Goal: Ask a question

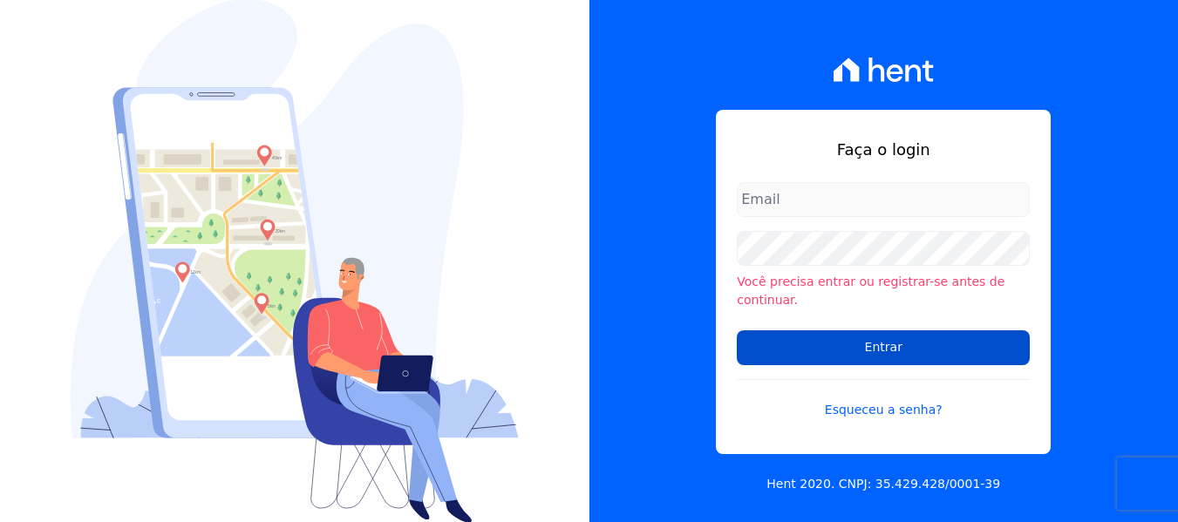
type input "[EMAIL_ADDRESS][DOMAIN_NAME]"
click at [843, 338] on input "Entrar" at bounding box center [883, 348] width 293 height 35
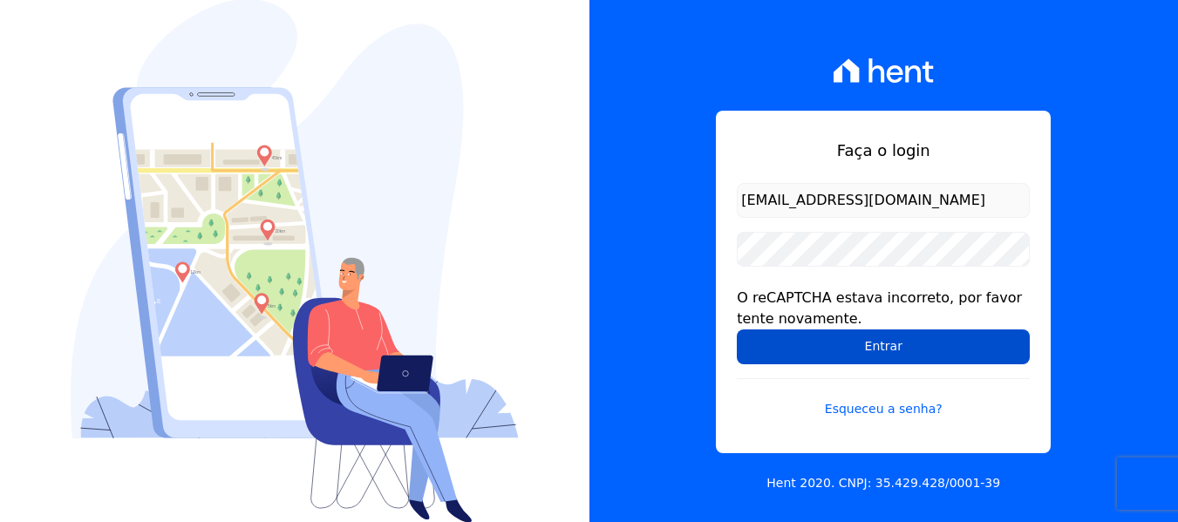
click at [835, 343] on input "Entrar" at bounding box center [883, 347] width 293 height 35
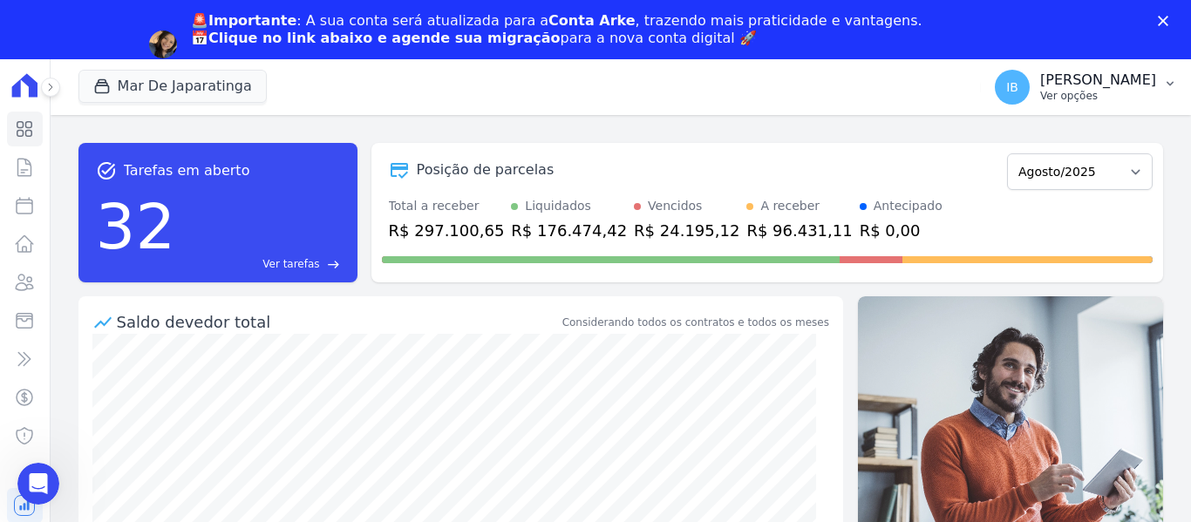
click at [1165, 85] on icon "button" at bounding box center [1170, 84] width 14 height 14
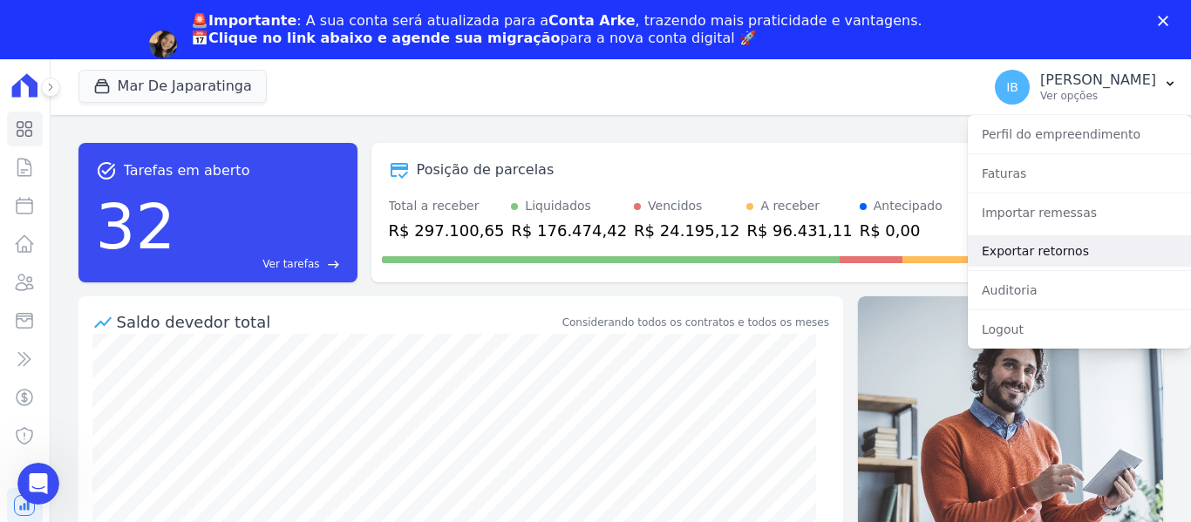
click at [1042, 255] on link "Exportar retornos" at bounding box center [1079, 250] width 223 height 31
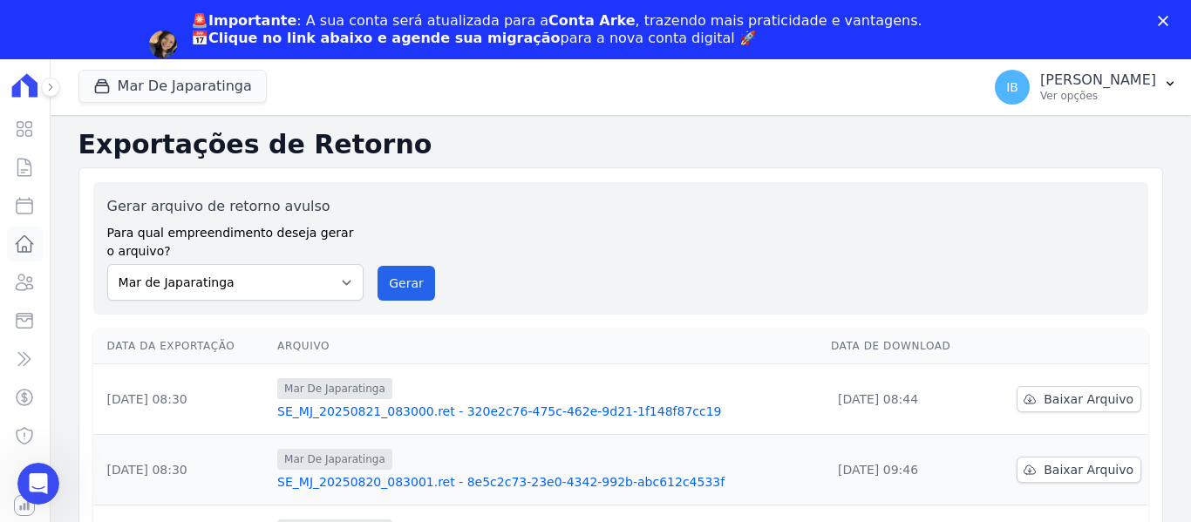
click at [12, 243] on link "Lotes" at bounding box center [25, 244] width 36 height 35
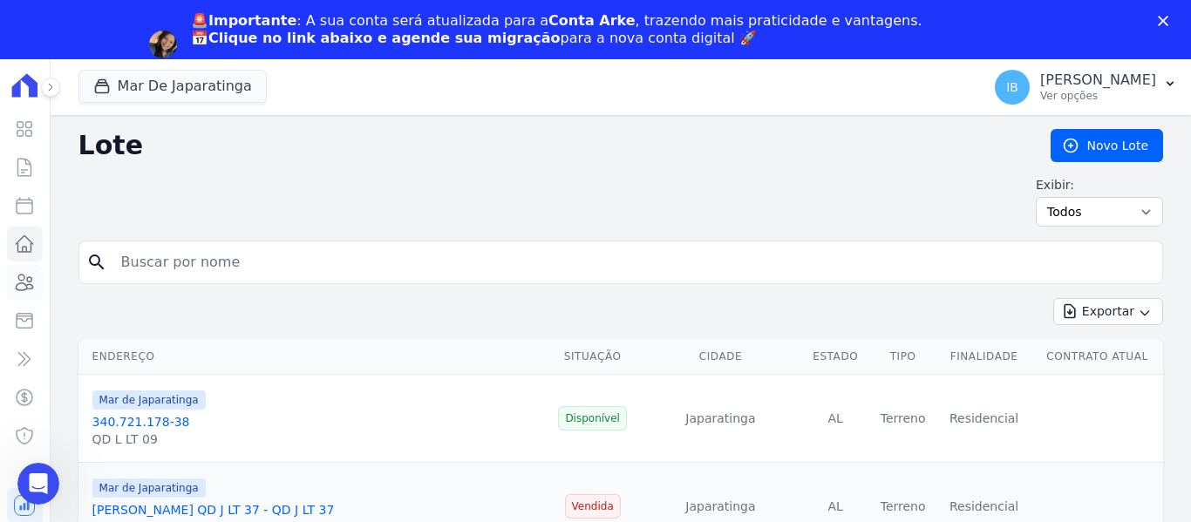
click at [19, 290] on icon at bounding box center [24, 282] width 21 height 21
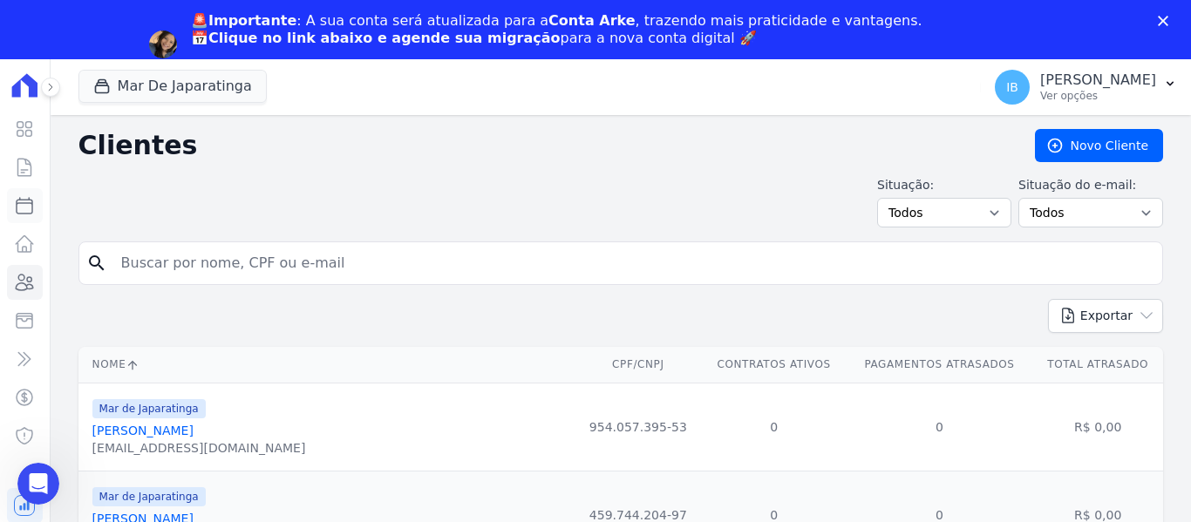
click at [23, 206] on link "Parcelas" at bounding box center [25, 205] width 36 height 35
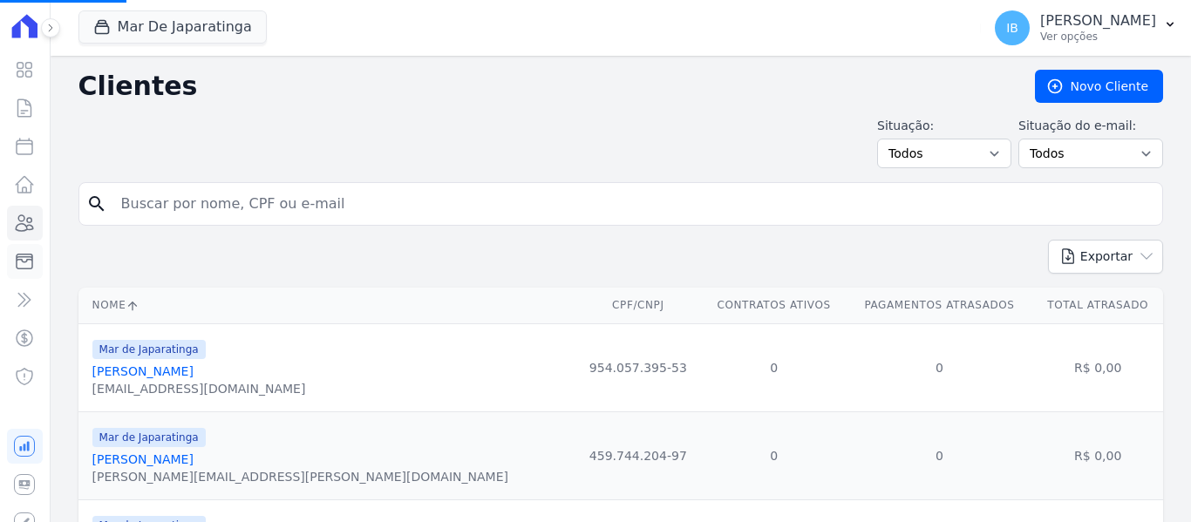
select select
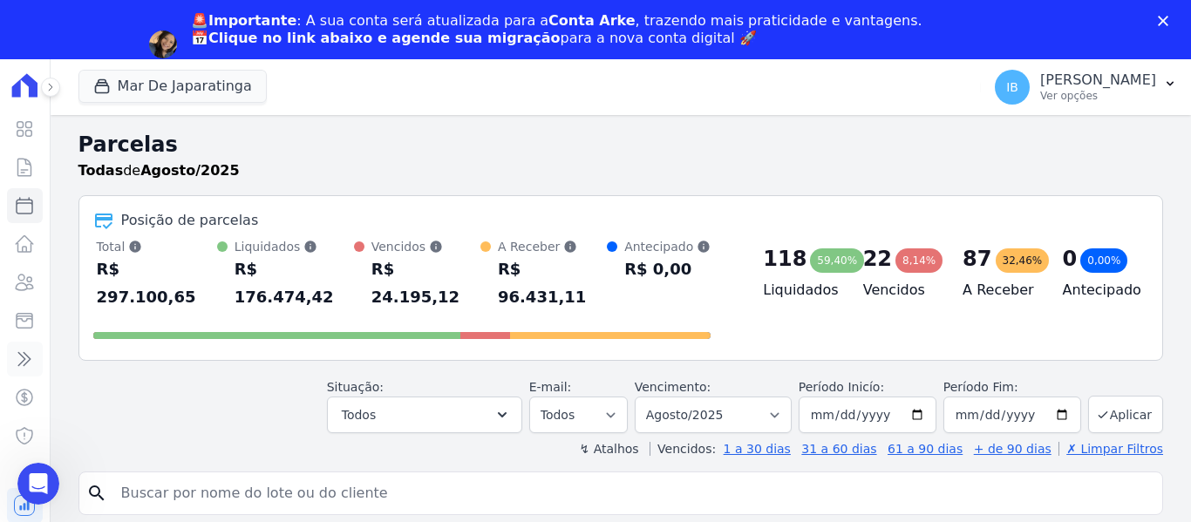
click at [15, 359] on icon at bounding box center [24, 359] width 21 height 21
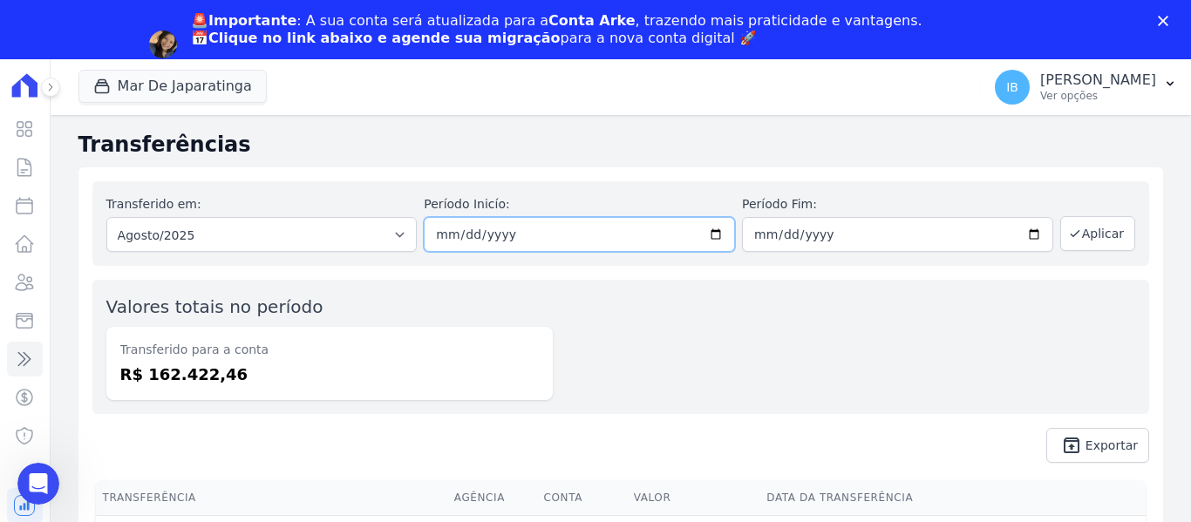
click at [712, 230] on input "2025-08-01" at bounding box center [579, 234] width 311 height 35
type input "2025-08-20"
click at [1028, 235] on input "2025-08-31" at bounding box center [897, 234] width 311 height 35
type input "2025-08-20"
click at [1101, 222] on button "Aplicar" at bounding box center [1097, 233] width 75 height 35
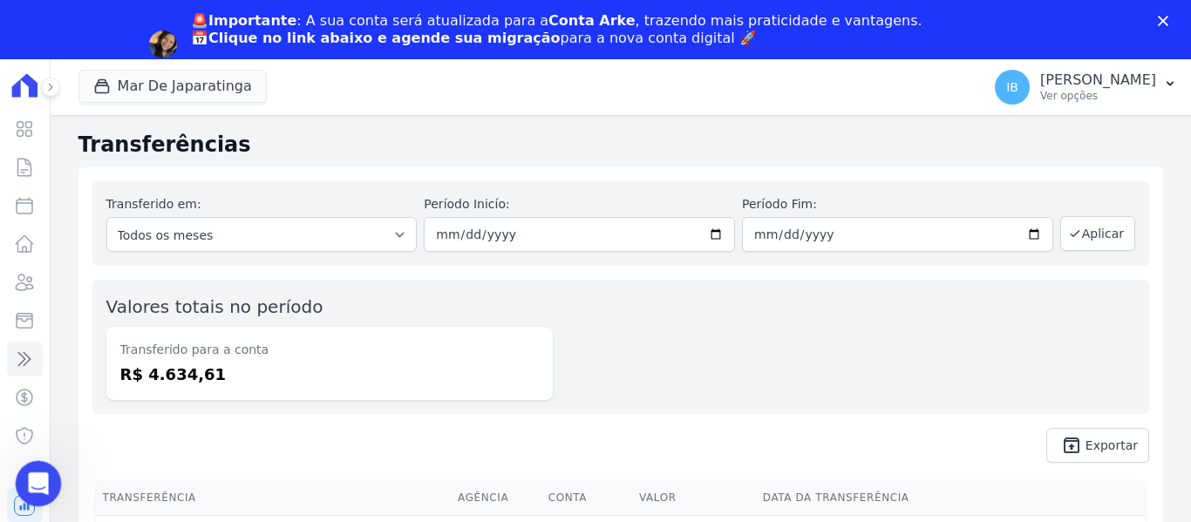
click at [24, 486] on icon "Abertura do Messenger da Intercom" at bounding box center [36, 481] width 29 height 29
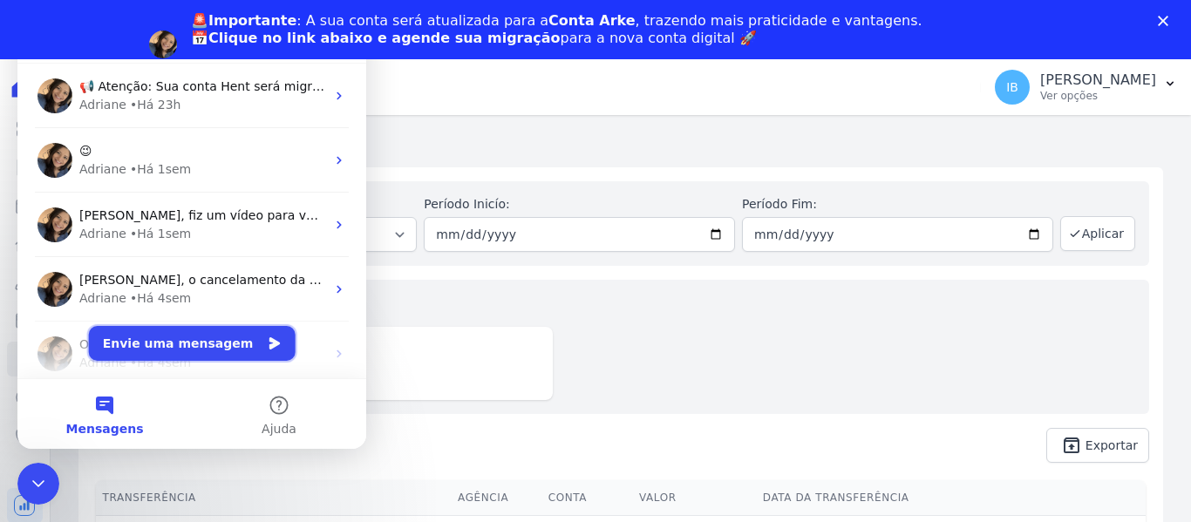
click at [139, 342] on button "Envie uma mensagem" at bounding box center [192, 343] width 207 height 35
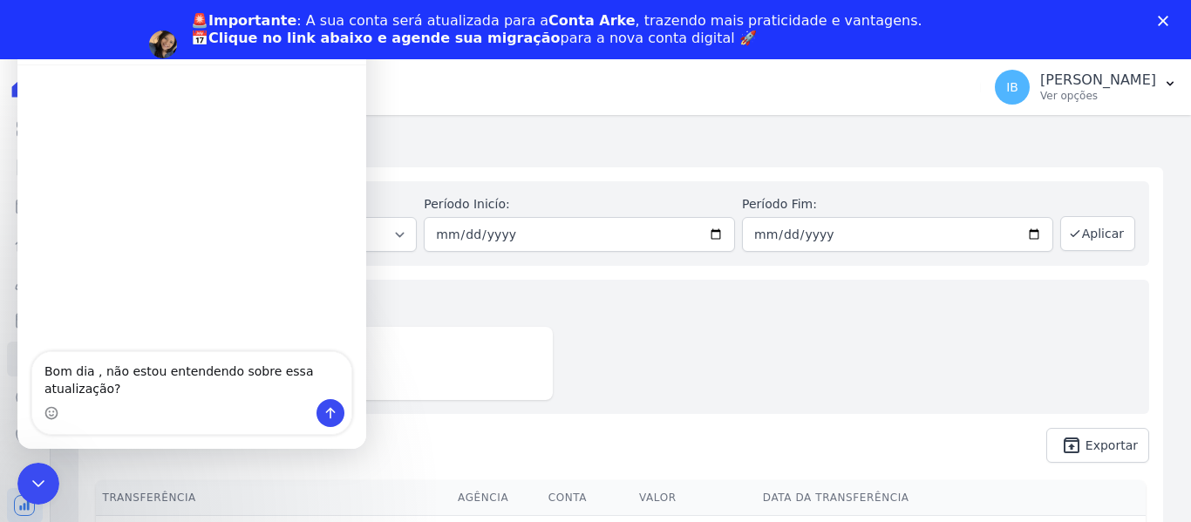
type textarea "Bom dia , não estou entendendo sobre essa atualização?"
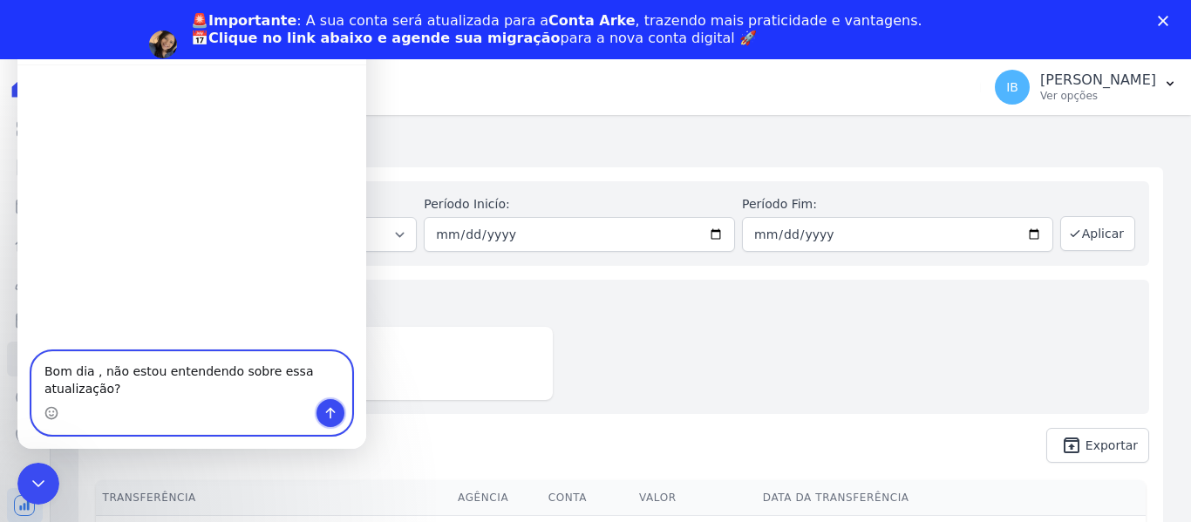
click at [333, 413] on icon "Enviar uma mensagem" at bounding box center [331, 413] width 14 height 14
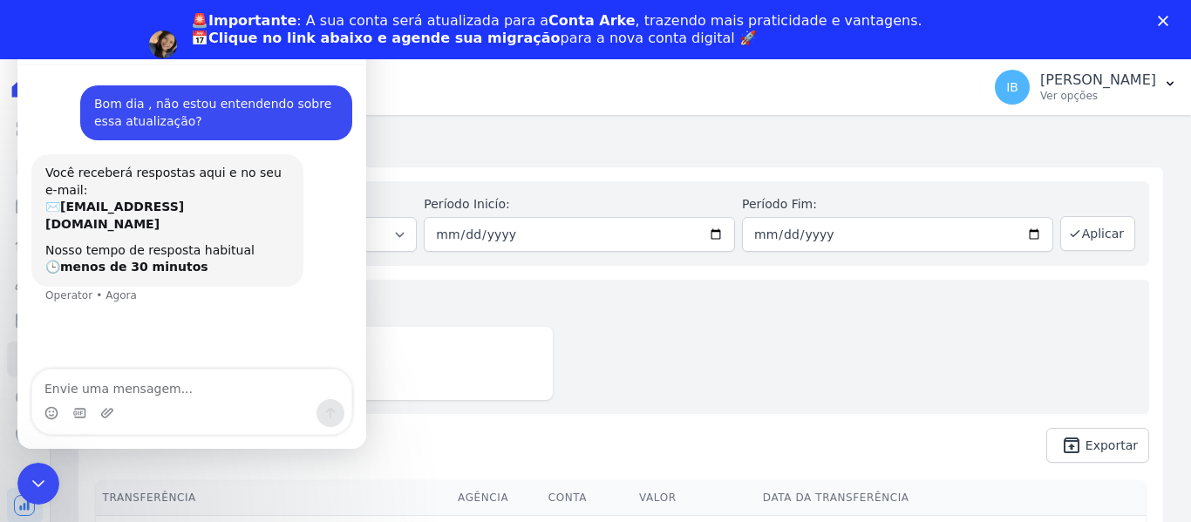
click at [126, 383] on textarea "Envie uma mensagem..." at bounding box center [191, 385] width 319 height 30
type textarea "Conta Arke?"
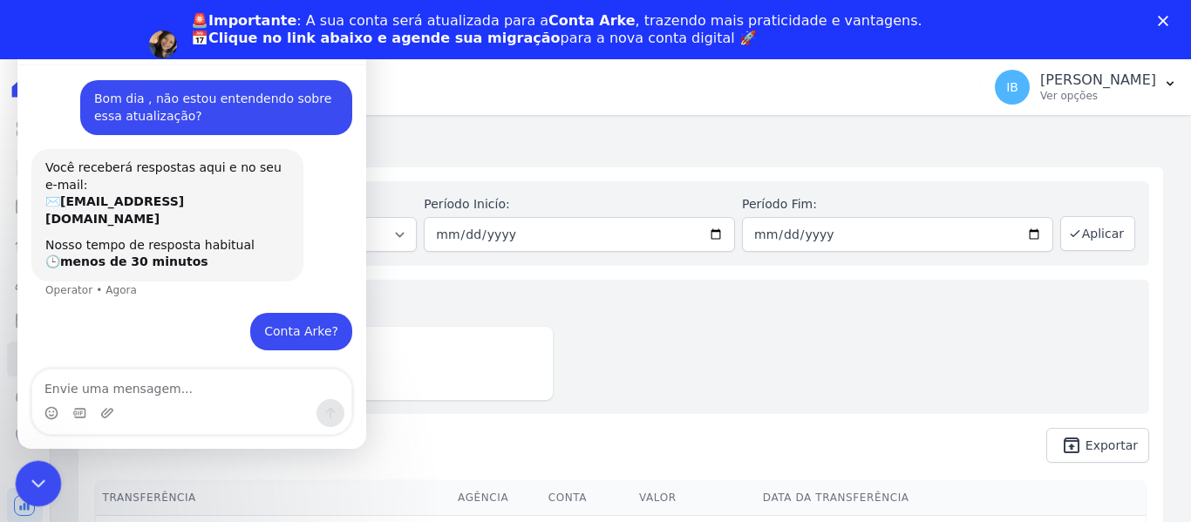
click at [28, 483] on icon "Encerramento do Messenger da Intercom" at bounding box center [35, 481] width 21 height 21
